Goal: Transaction & Acquisition: Subscribe to service/newsletter

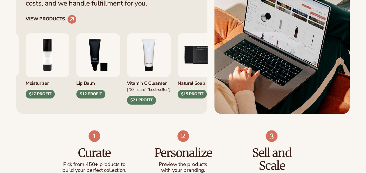
scroll to position [247, 0]
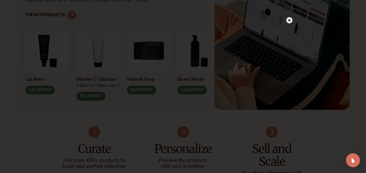
click at [287, 20] on circle at bounding box center [289, 20] width 6 height 6
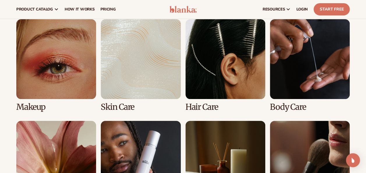
scroll to position [1086, 0]
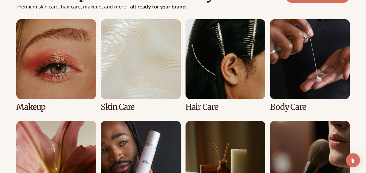
click at [271, 58] on link "4 / 8" at bounding box center [310, 65] width 80 height 92
click at [279, 94] on link "4 / 8" at bounding box center [310, 65] width 80 height 92
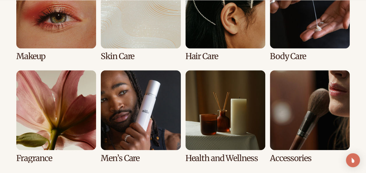
scroll to position [465, 0]
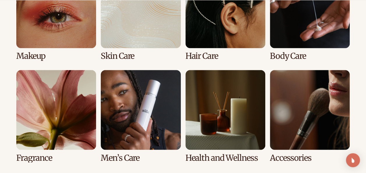
click at [304, 21] on link "4 / 8" at bounding box center [310, 14] width 80 height 92
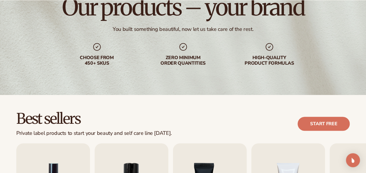
scroll to position [98, 0]
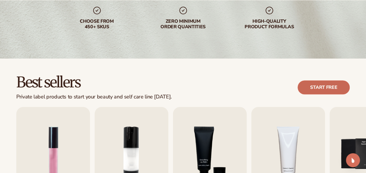
click at [321, 83] on link "Start free" at bounding box center [323, 87] width 52 height 14
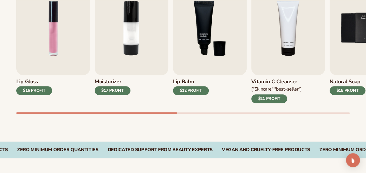
scroll to position [225, 0]
